Goal: Participate in discussion: Engage in conversation with other users on a specific topic

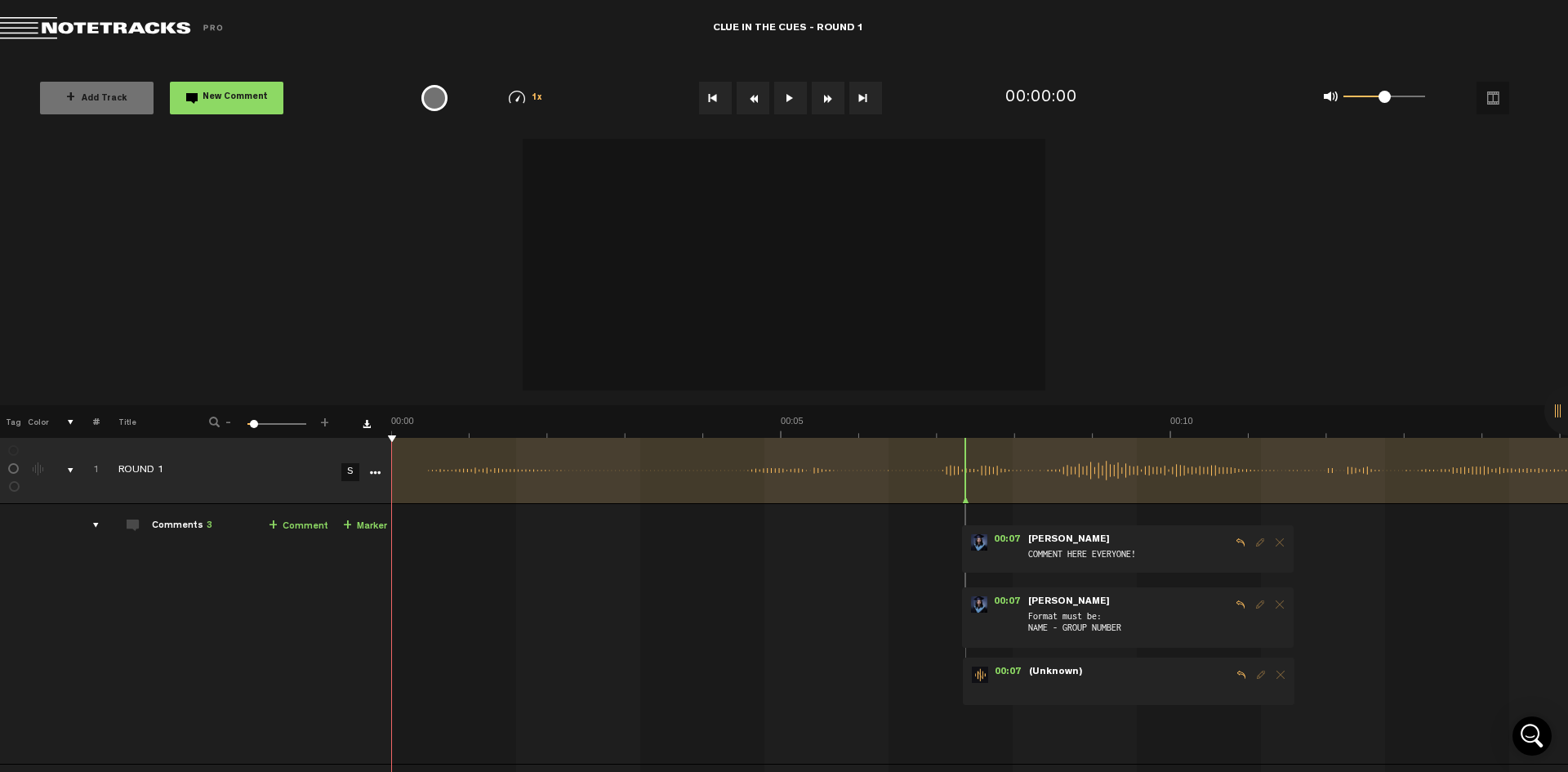
click at [789, 98] on button at bounding box center [790, 97] width 33 height 33
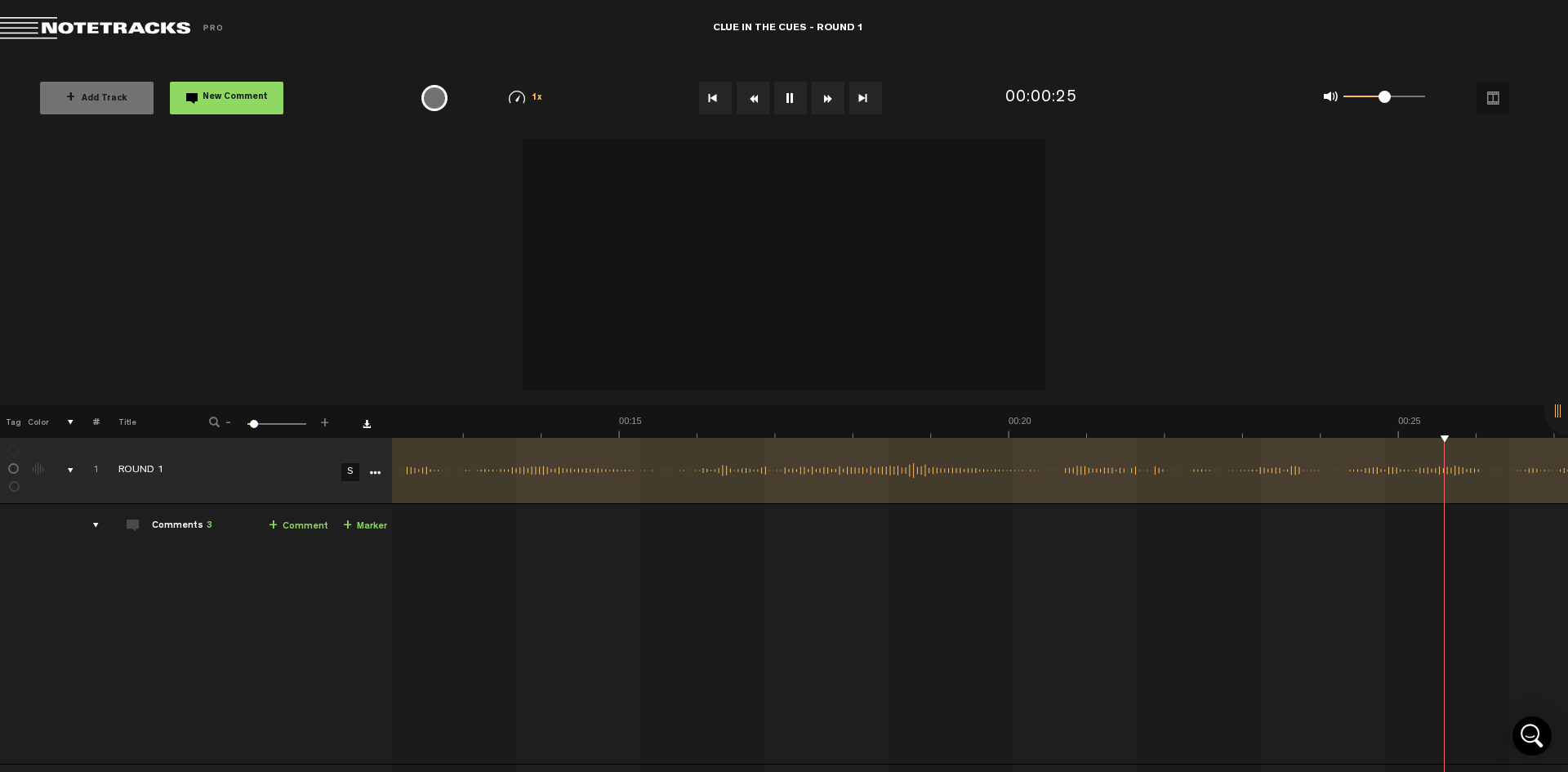
scroll to position [0, 1412]
click at [200, 100] on button "New Comment" at bounding box center [227, 97] width 113 height 33
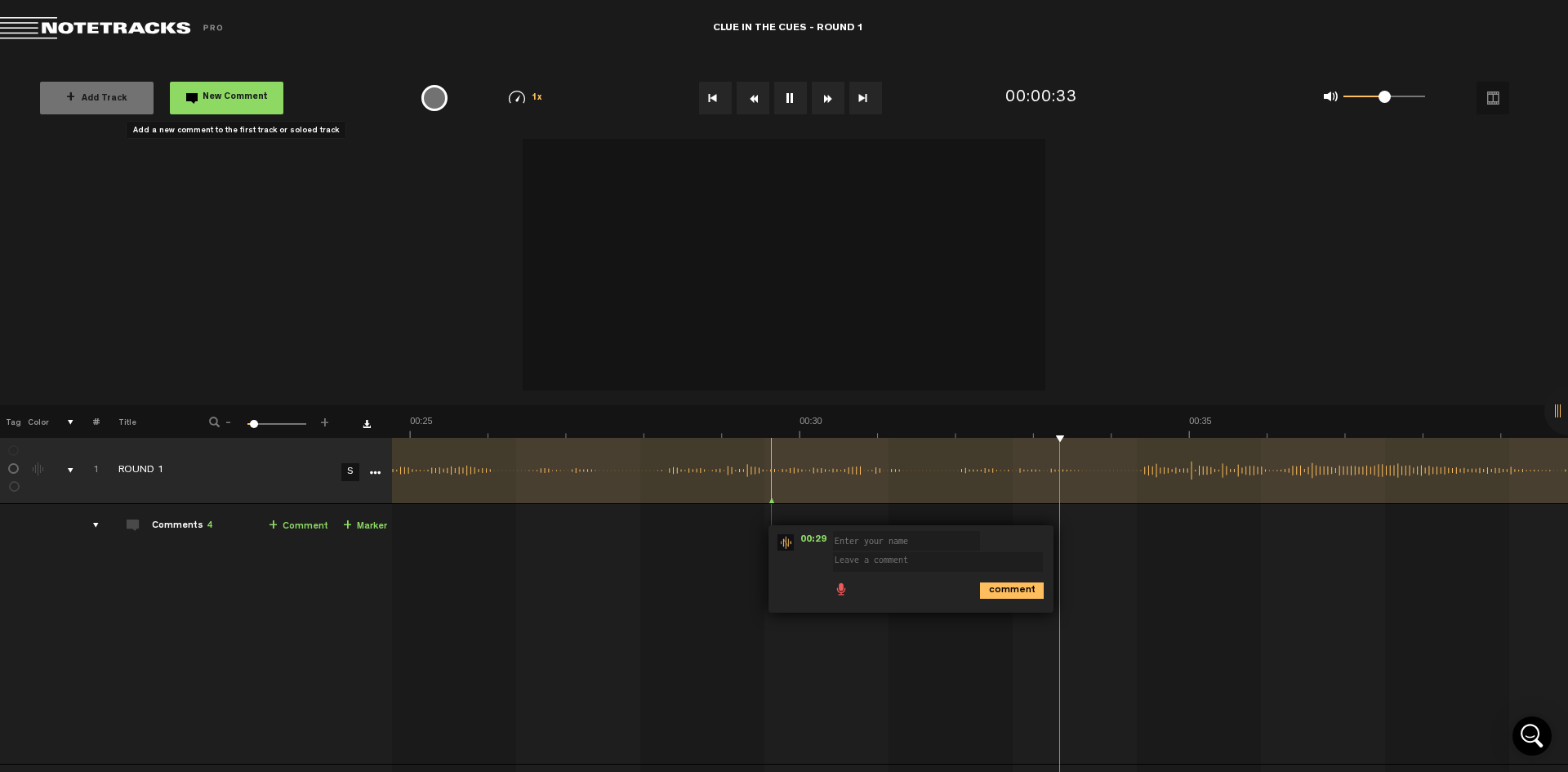
click at [246, 96] on span "New Comment" at bounding box center [236, 97] width 66 height 9
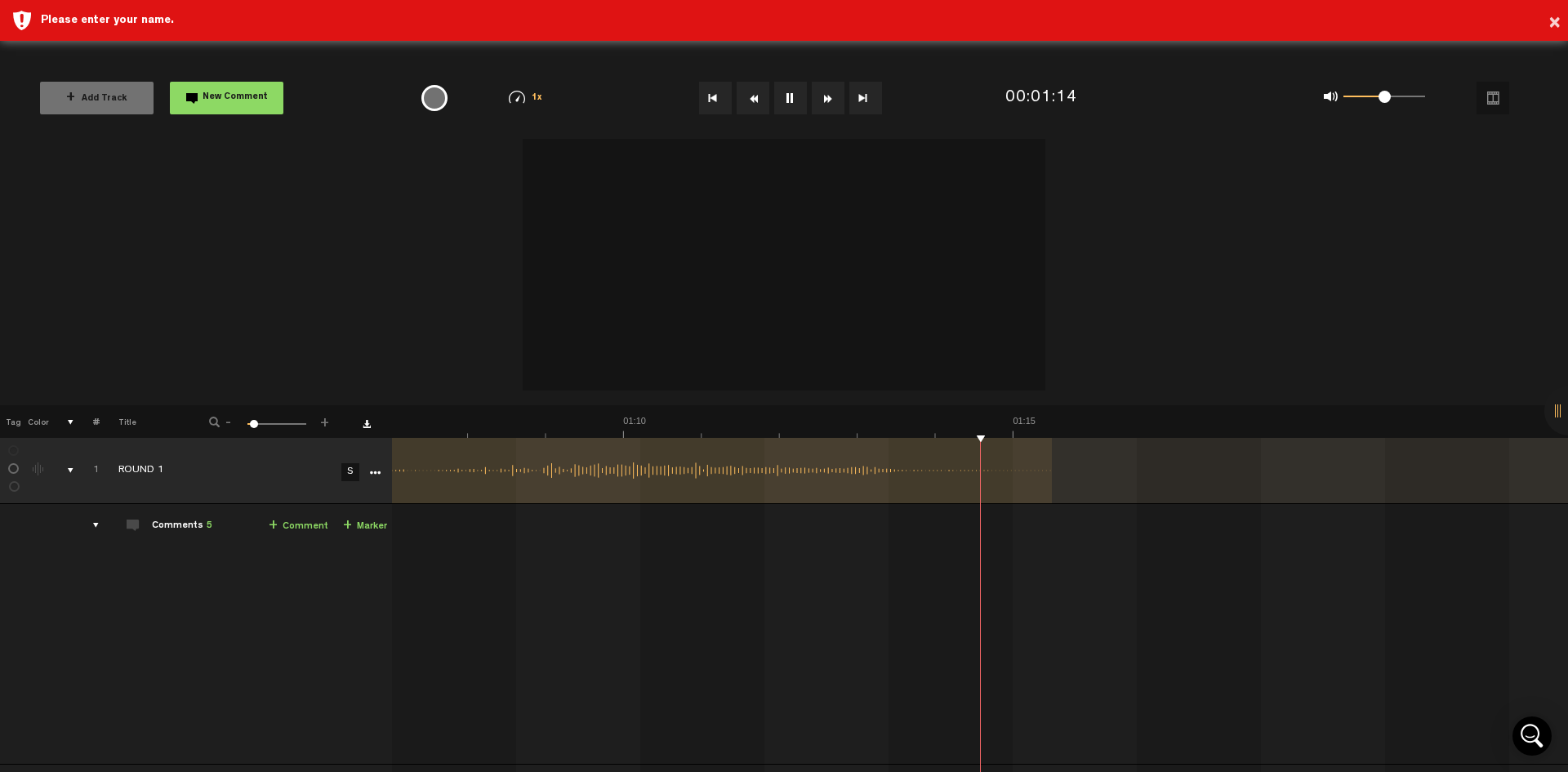
scroll to position [0, 5223]
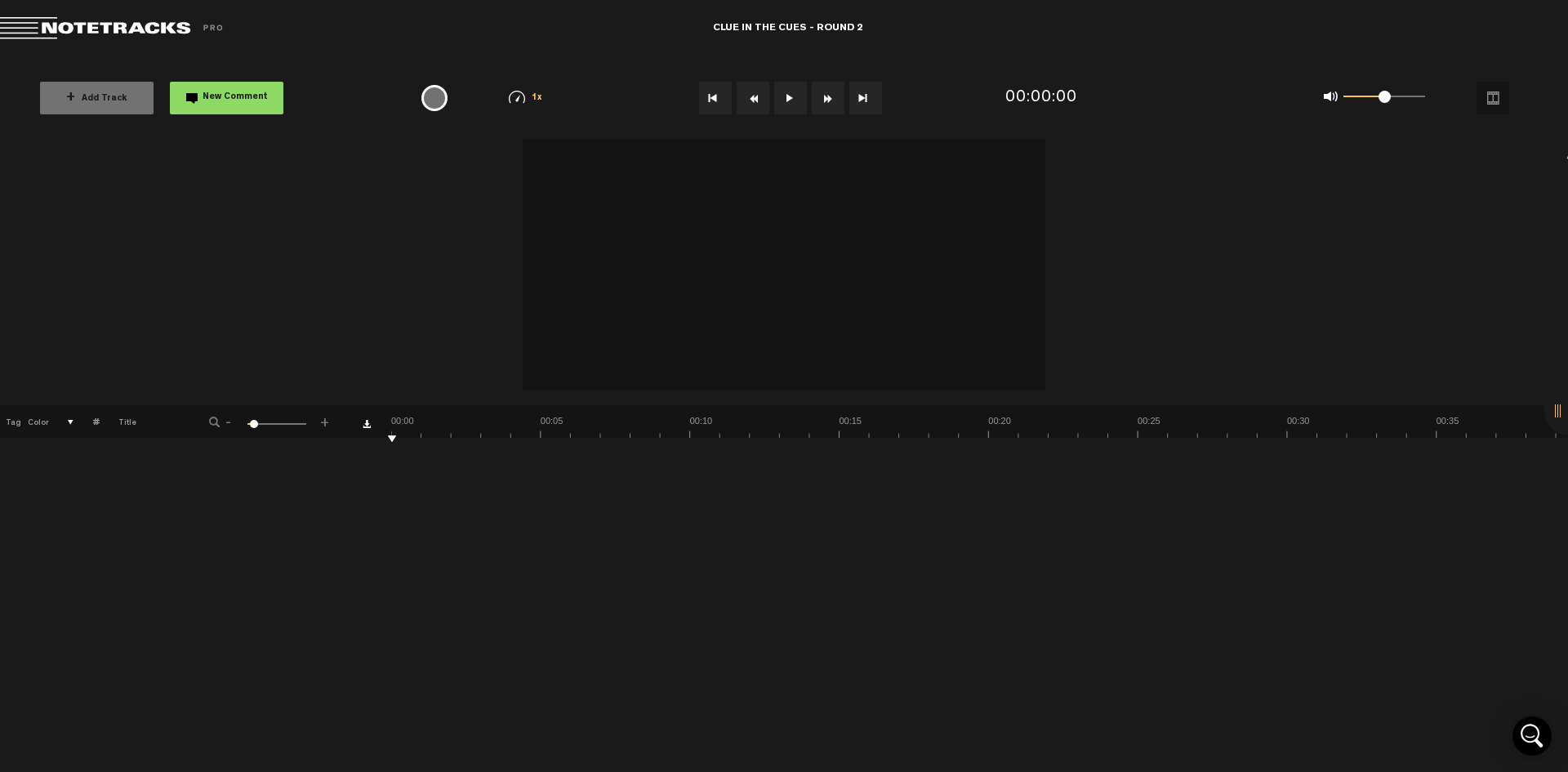
click at [793, 102] on button at bounding box center [790, 97] width 33 height 33
click at [796, 97] on button at bounding box center [790, 97] width 33 height 33
click at [795, 98] on button at bounding box center [790, 97] width 33 height 33
